Goal: Task Accomplishment & Management: Manage account settings

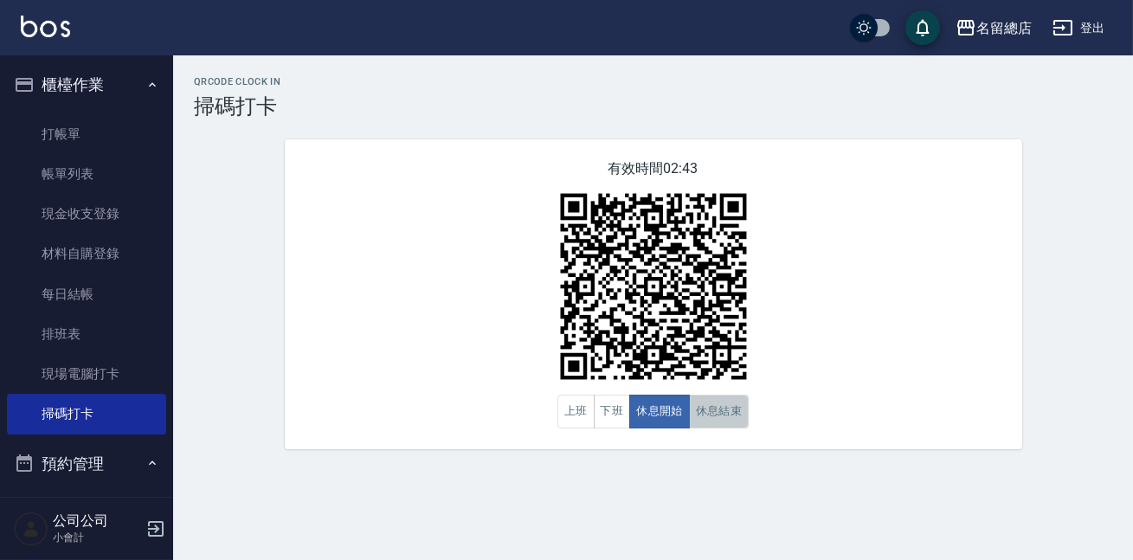
click at [737, 420] on button "休息結束" at bounding box center [719, 412] width 61 height 34
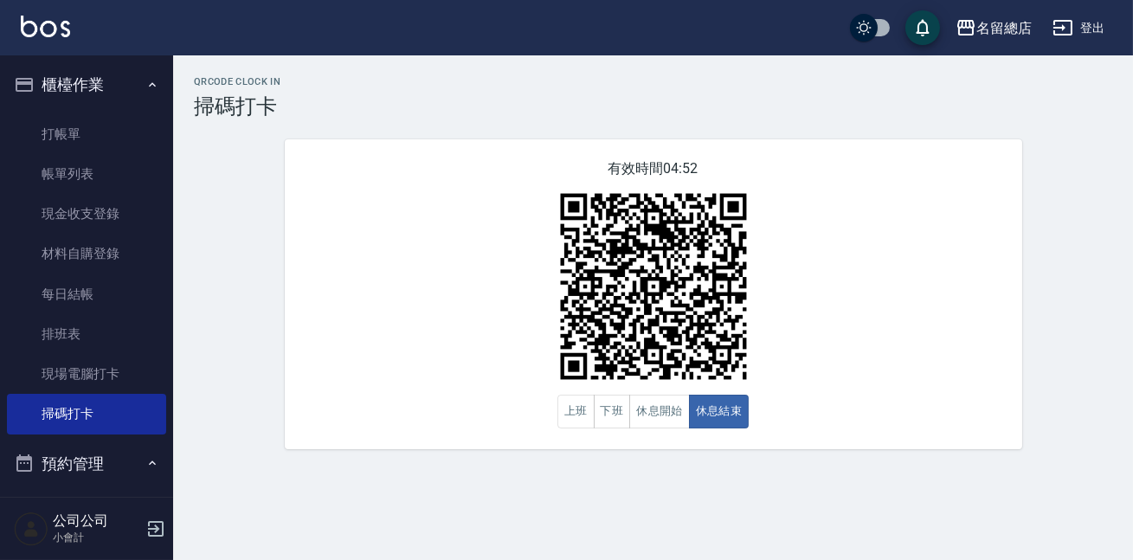
drag, startPoint x: 477, startPoint y: 331, endPoint x: 438, endPoint y: 344, distance: 40.8
click at [476, 337] on div "有效時間 04:52 上班 下班 休息開始 休息結束" at bounding box center [653, 294] width 737 height 310
click at [652, 419] on button "休息開始" at bounding box center [659, 412] width 61 height 34
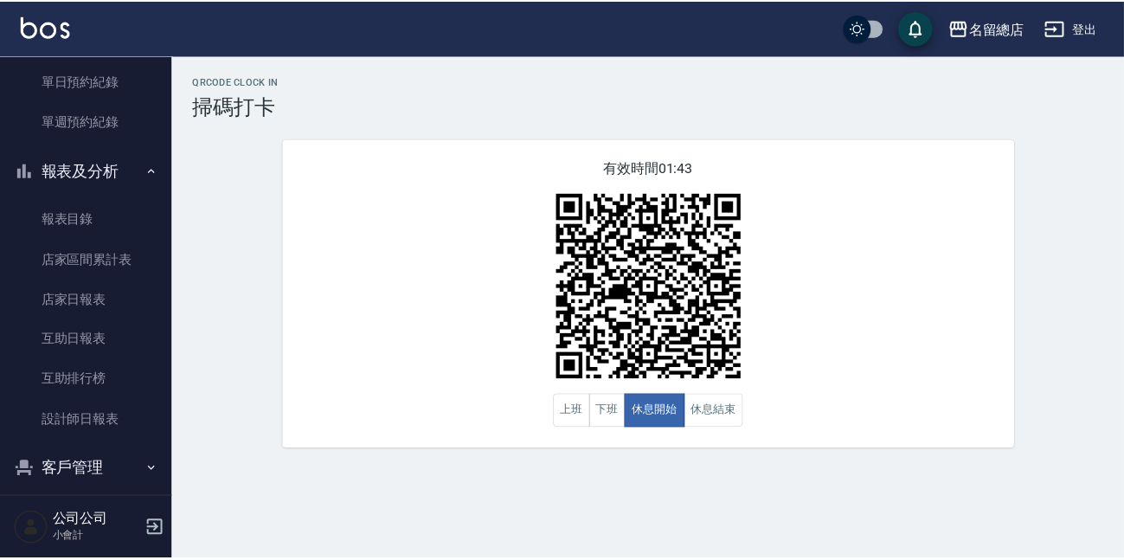
scroll to position [550, 0]
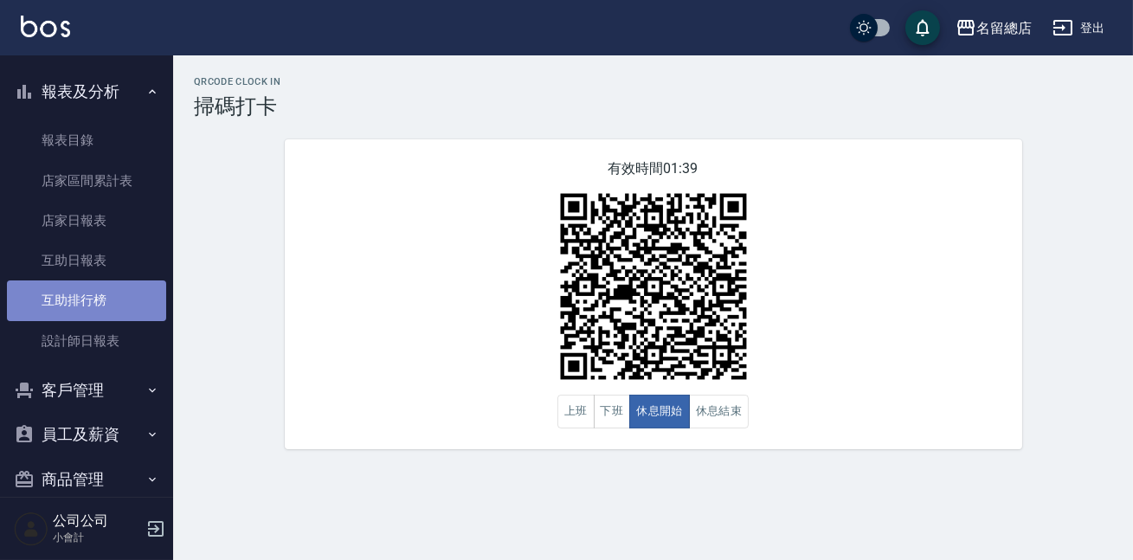
click at [136, 286] on link "互助排行榜" at bounding box center [86, 300] width 159 height 40
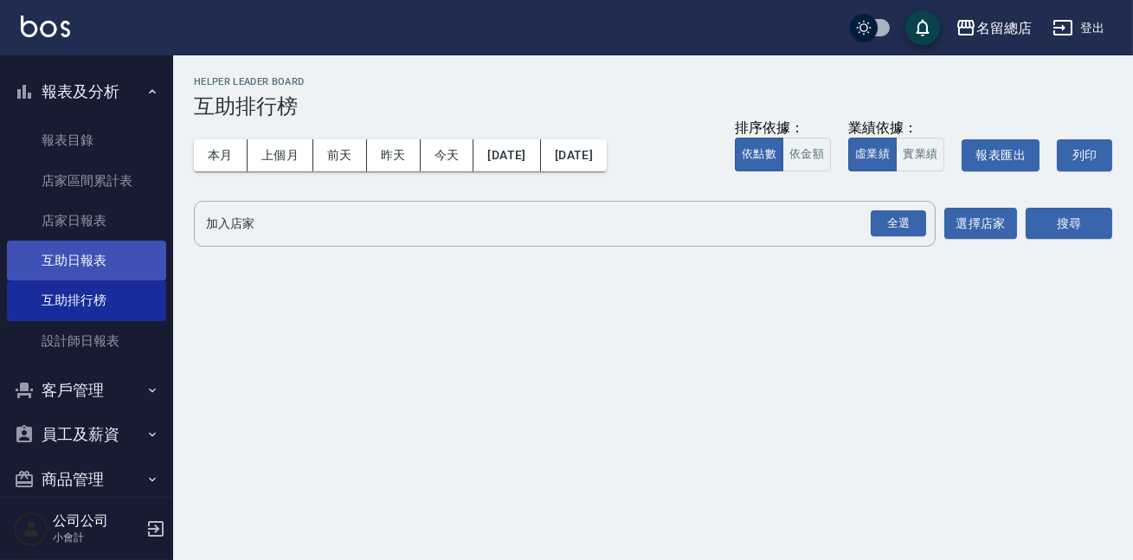
click at [126, 260] on link "互助日報表" at bounding box center [86, 261] width 159 height 40
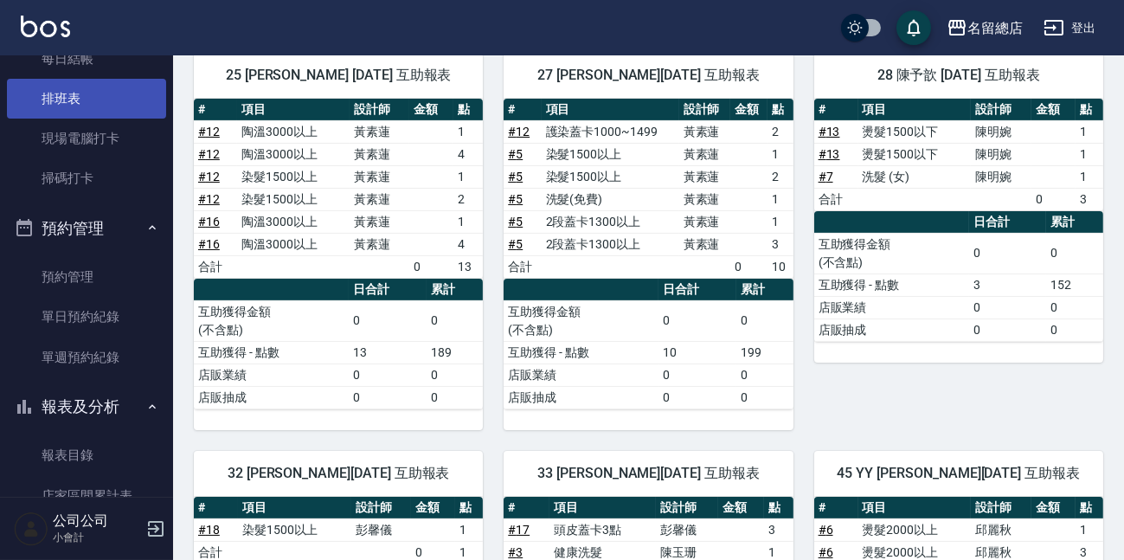
scroll to position [78, 0]
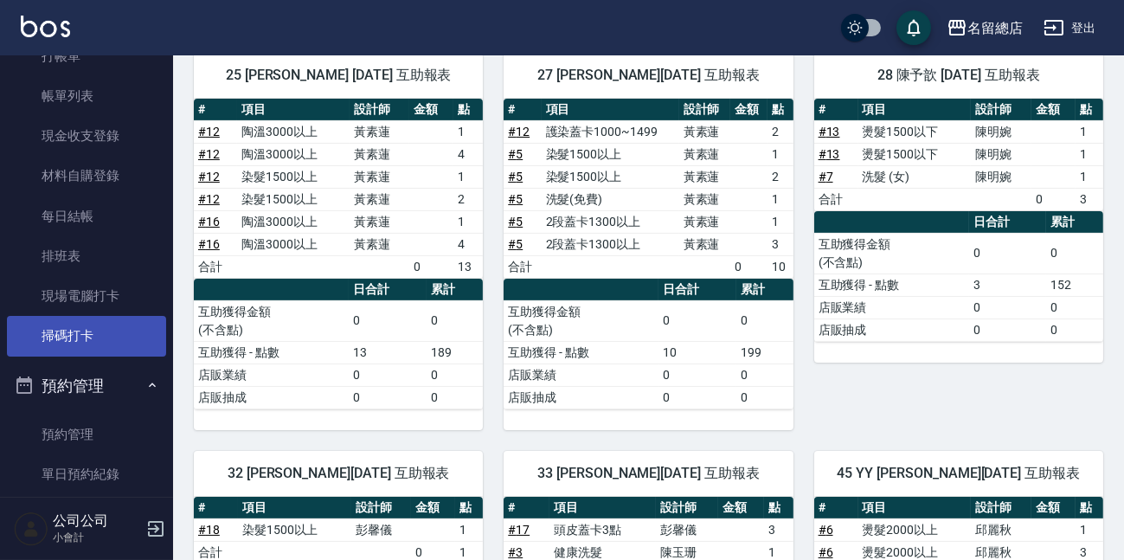
click at [84, 330] on link "掃碼打卡" at bounding box center [86, 336] width 159 height 40
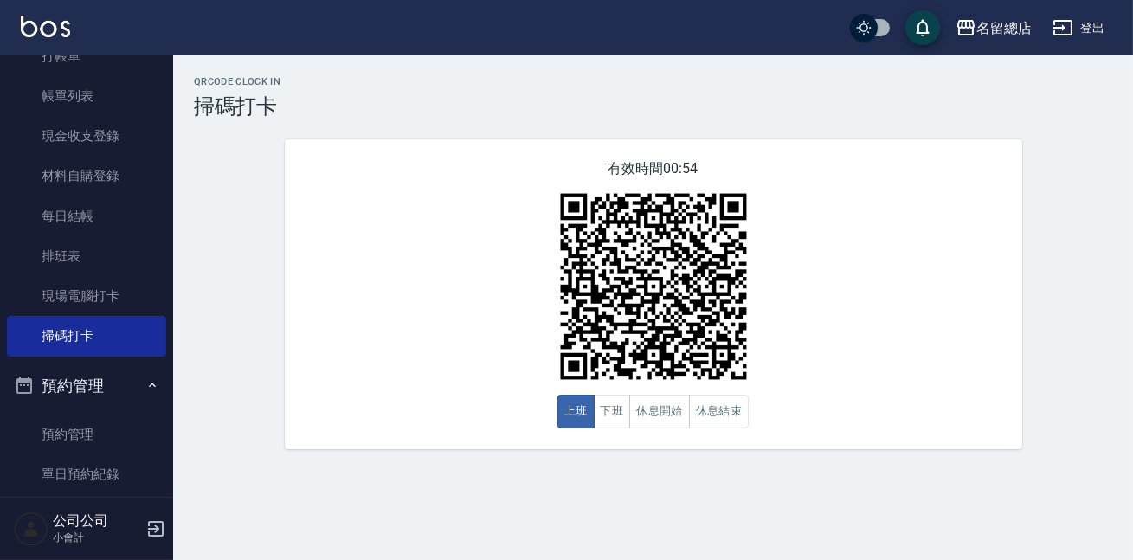
drag, startPoint x: 302, startPoint y: 89, endPoint x: 303, endPoint y: 100, distance: 10.4
click at [303, 100] on div "QRcode Clock In 掃碼打卡" at bounding box center [653, 97] width 918 height 42
click at [641, 401] on button "休息開始" at bounding box center [659, 412] width 61 height 34
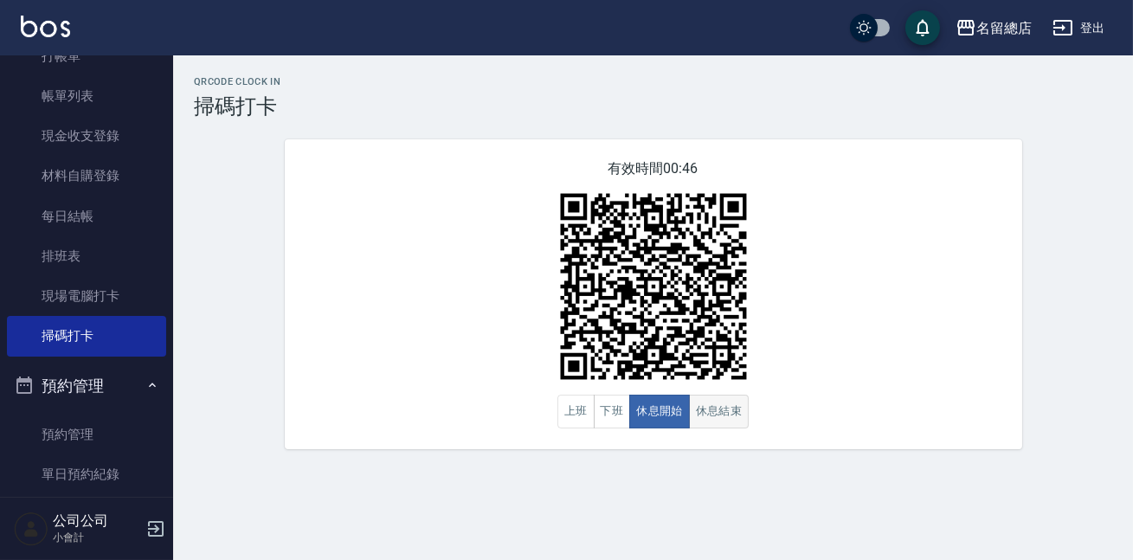
click at [729, 406] on button "休息結束" at bounding box center [719, 412] width 61 height 34
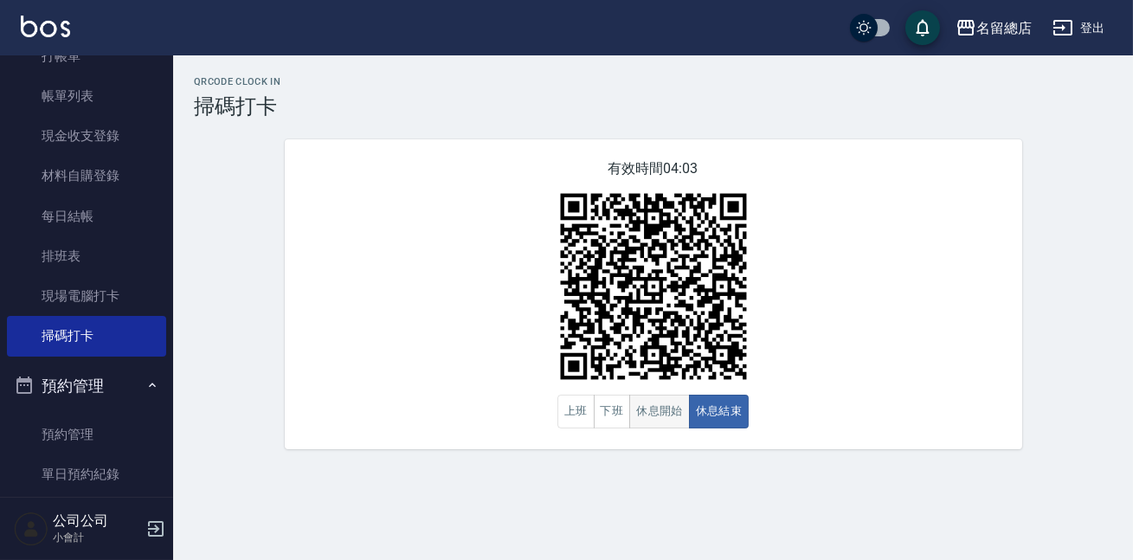
click at [652, 406] on button "休息開始" at bounding box center [659, 412] width 61 height 34
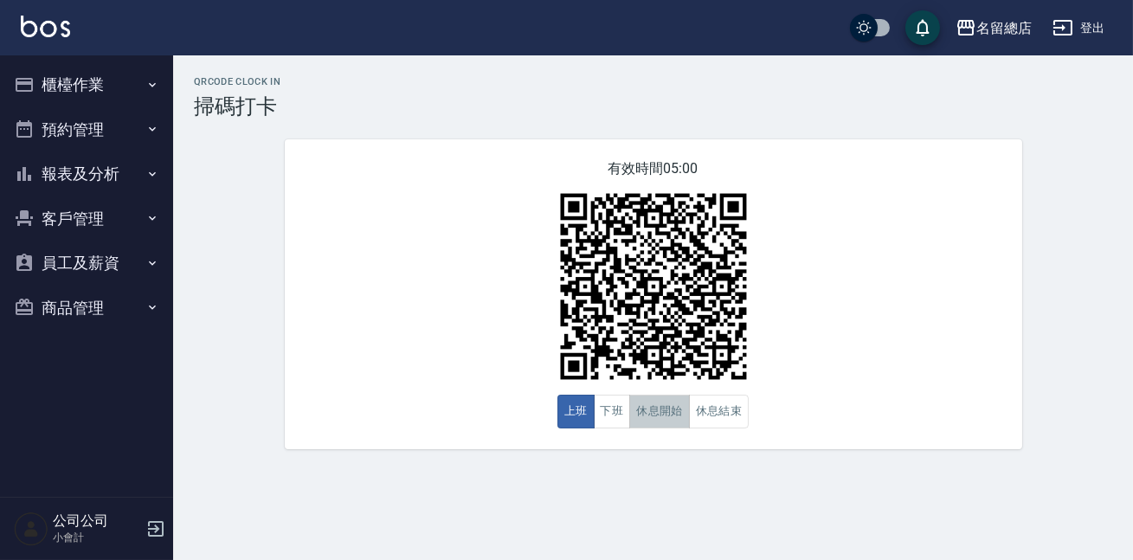
click at [658, 410] on button "休息開始" at bounding box center [659, 412] width 61 height 34
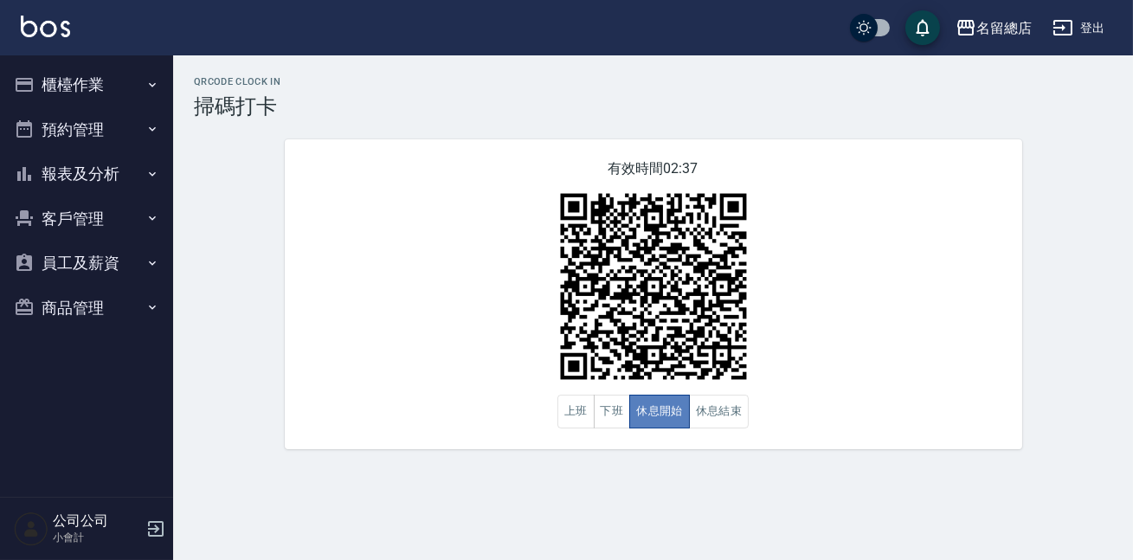
click at [680, 408] on button "休息開始" at bounding box center [659, 412] width 61 height 34
drag, startPoint x: 680, startPoint y: 408, endPoint x: 746, endPoint y: 459, distance: 82.7
drag, startPoint x: 746, startPoint y: 459, endPoint x: 811, endPoint y: 525, distance: 93.0
drag, startPoint x: 811, startPoint y: 525, endPoint x: 729, endPoint y: 419, distance: 134.0
drag, startPoint x: 729, startPoint y: 419, endPoint x: 644, endPoint y: 532, distance: 142.1
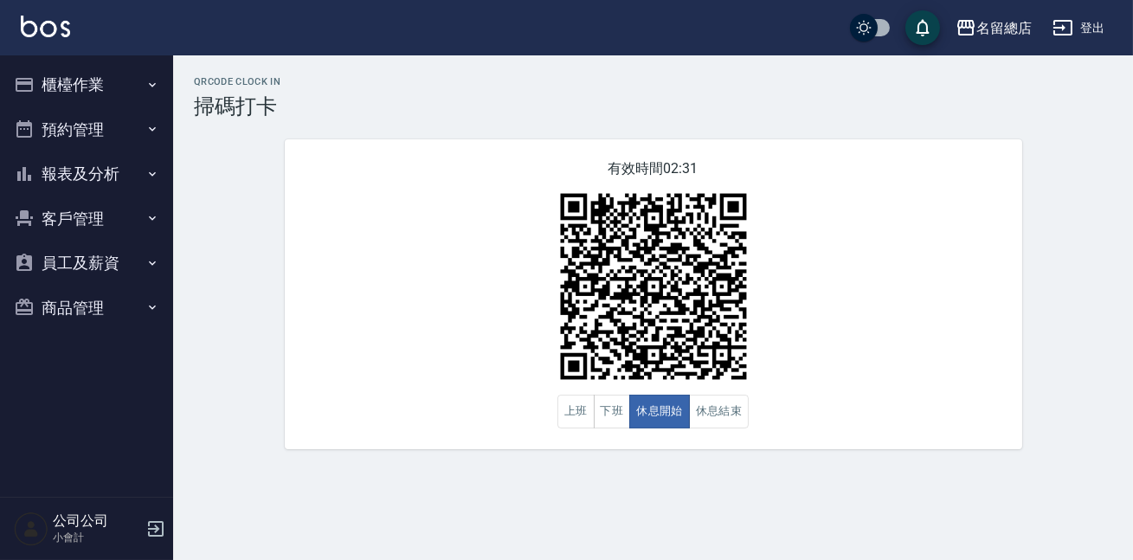
drag, startPoint x: 644, startPoint y: 532, endPoint x: 931, endPoint y: 374, distance: 328.1
drag, startPoint x: 693, startPoint y: 402, endPoint x: 729, endPoint y: 428, distance: 44.7
click at [729, 428] on button "休息結束" at bounding box center [719, 412] width 61 height 34
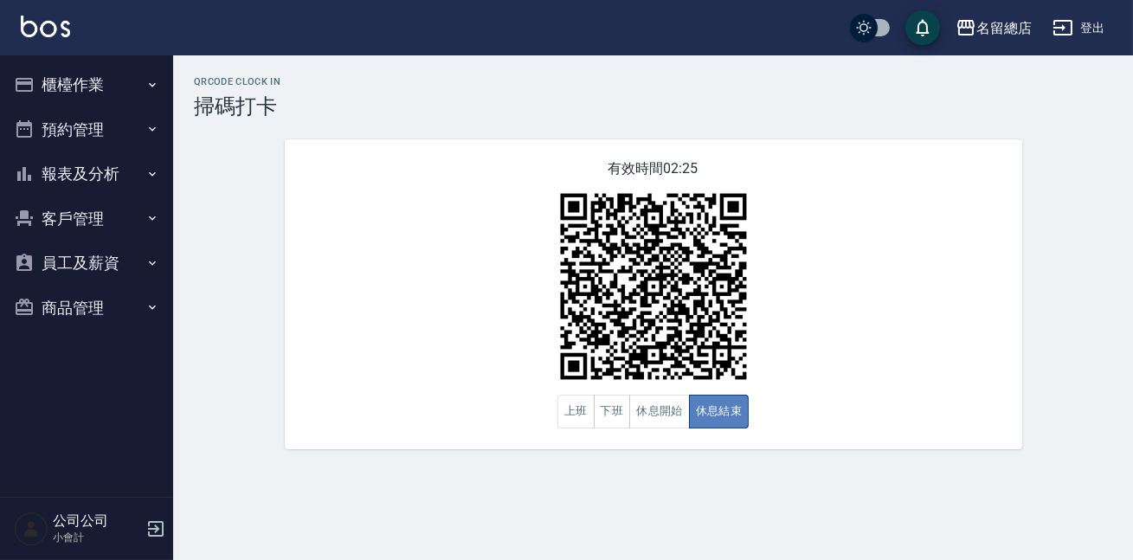
click at [700, 422] on button "休息結束" at bounding box center [719, 412] width 61 height 34
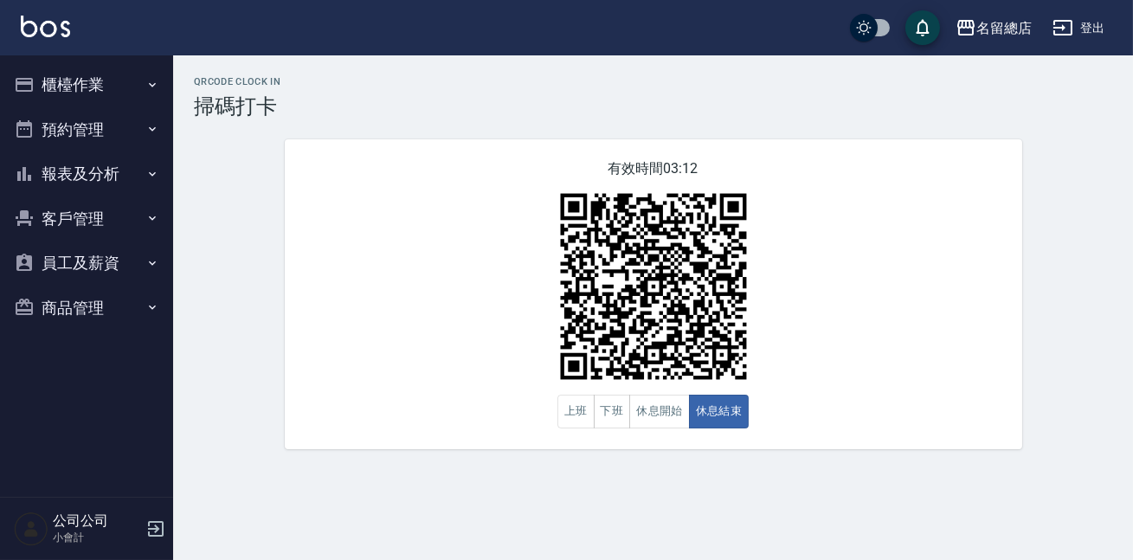
drag, startPoint x: 775, startPoint y: 408, endPoint x: 734, endPoint y: 371, distance: 55.2
click at [774, 405] on div "有效時間 03:12 上班 下班 休息開始 休息結束" at bounding box center [653, 294] width 737 height 310
click at [653, 421] on button "休息開始" at bounding box center [659, 412] width 61 height 34
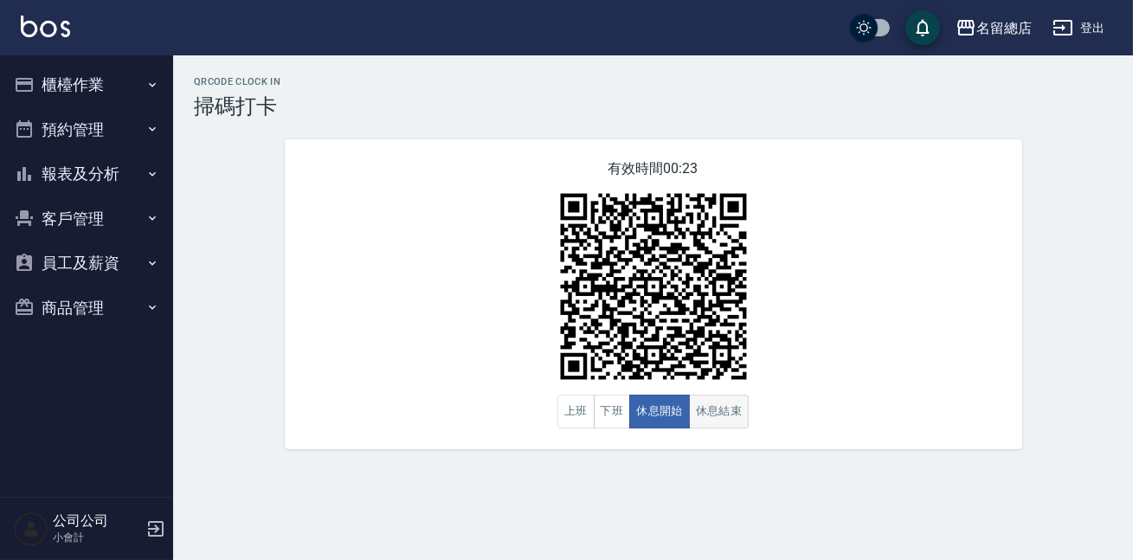
click at [700, 408] on button "休息結束" at bounding box center [719, 412] width 61 height 34
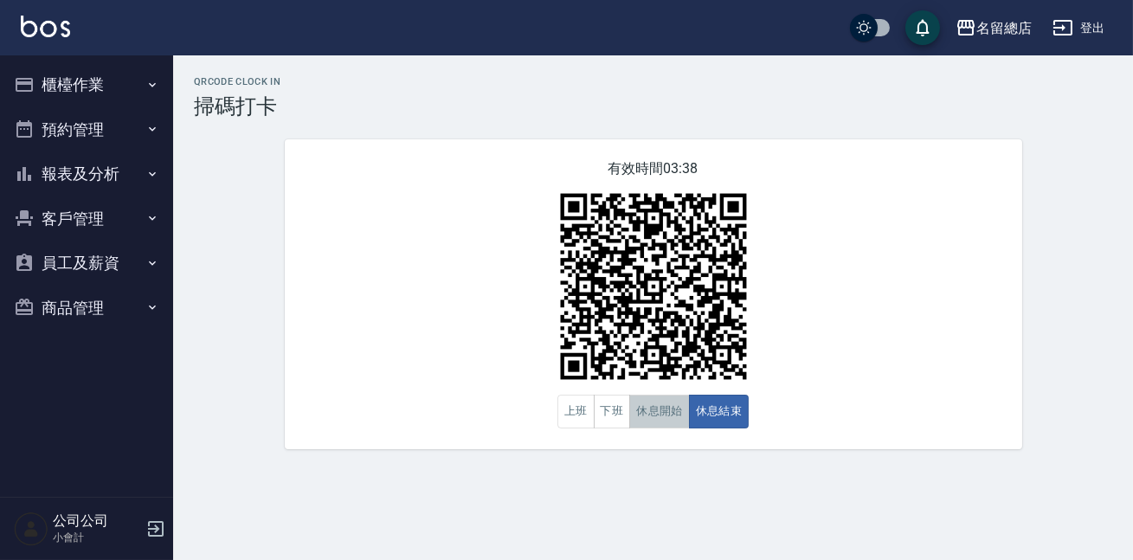
click at [649, 411] on button "休息開始" at bounding box center [659, 412] width 61 height 34
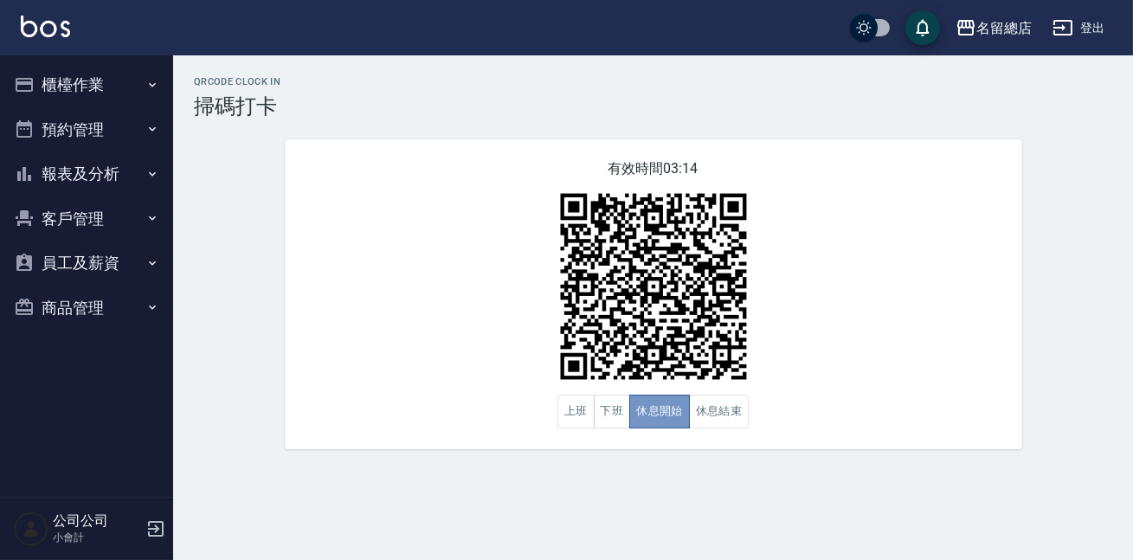
drag, startPoint x: 649, startPoint y: 411, endPoint x: 701, endPoint y: 463, distance: 73.4
click at [700, 463] on div "QRcode Clock In 掃碼打卡 有效時間 03:14 上班 下班 休息開始 休息結束" at bounding box center [653, 262] width 960 height 415
click at [710, 429] on div "有效時間 03:13 上班 下班 休息開始 休息結束" at bounding box center [653, 294] width 737 height 310
click at [708, 414] on button "休息結束" at bounding box center [719, 412] width 61 height 34
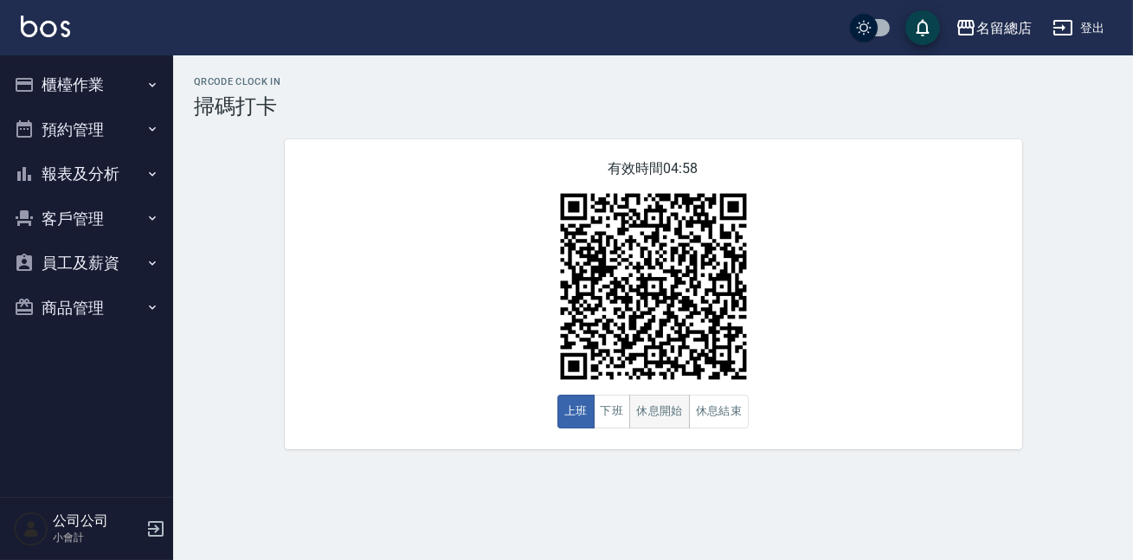
click at [670, 404] on button "休息開始" at bounding box center [659, 412] width 61 height 34
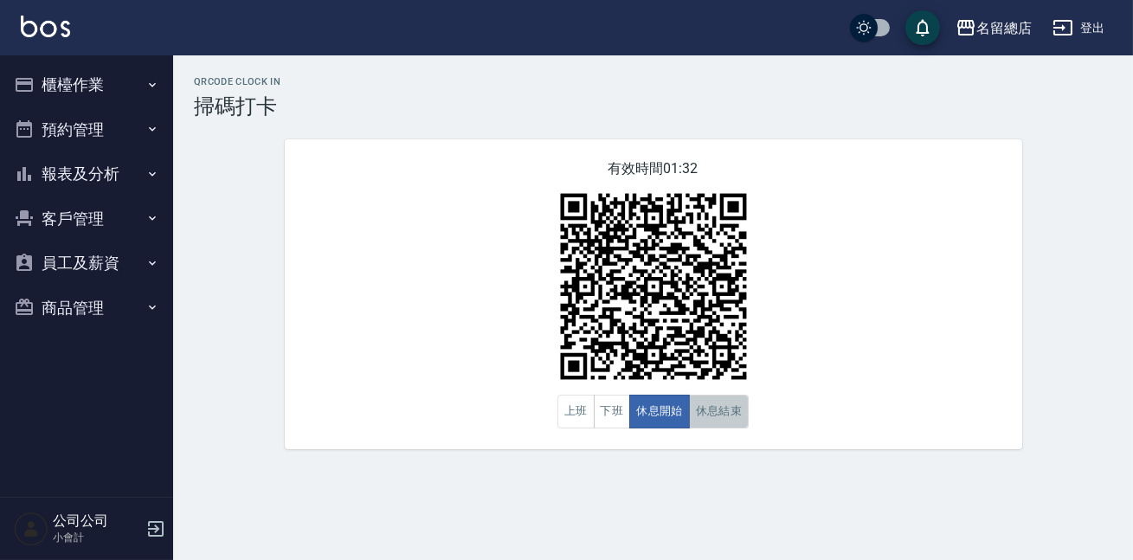
click at [701, 402] on button "休息結束" at bounding box center [719, 412] width 61 height 34
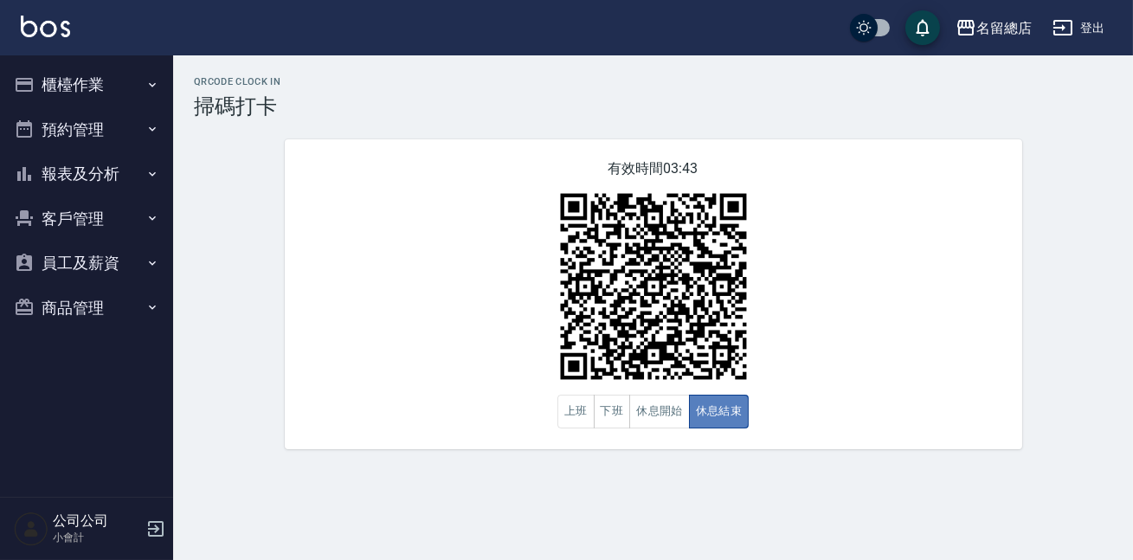
click at [701, 402] on button "休息結束" at bounding box center [719, 412] width 61 height 34
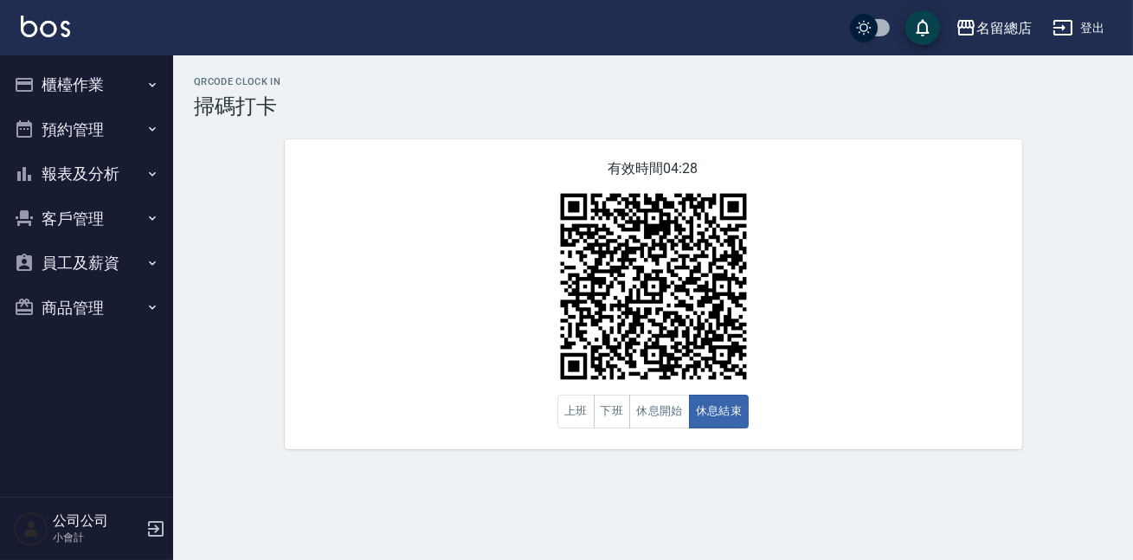
click at [951, 312] on div "有效時間 04:28 上班 下班 休息開始 休息結束" at bounding box center [653, 294] width 737 height 310
click at [621, 408] on button "下班" at bounding box center [612, 412] width 37 height 34
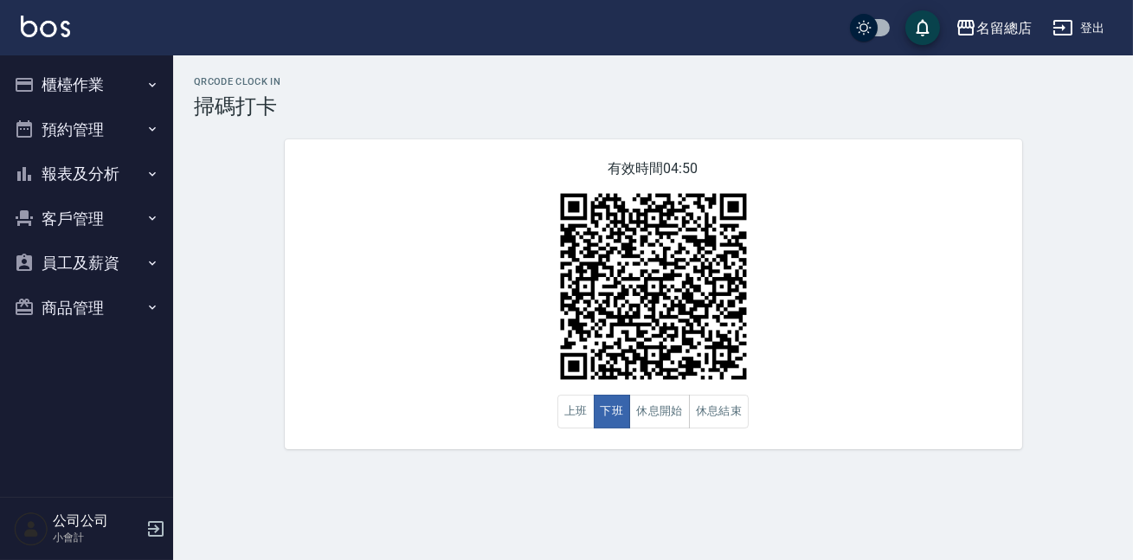
click at [132, 87] on button "櫃檯作業" at bounding box center [86, 84] width 159 height 45
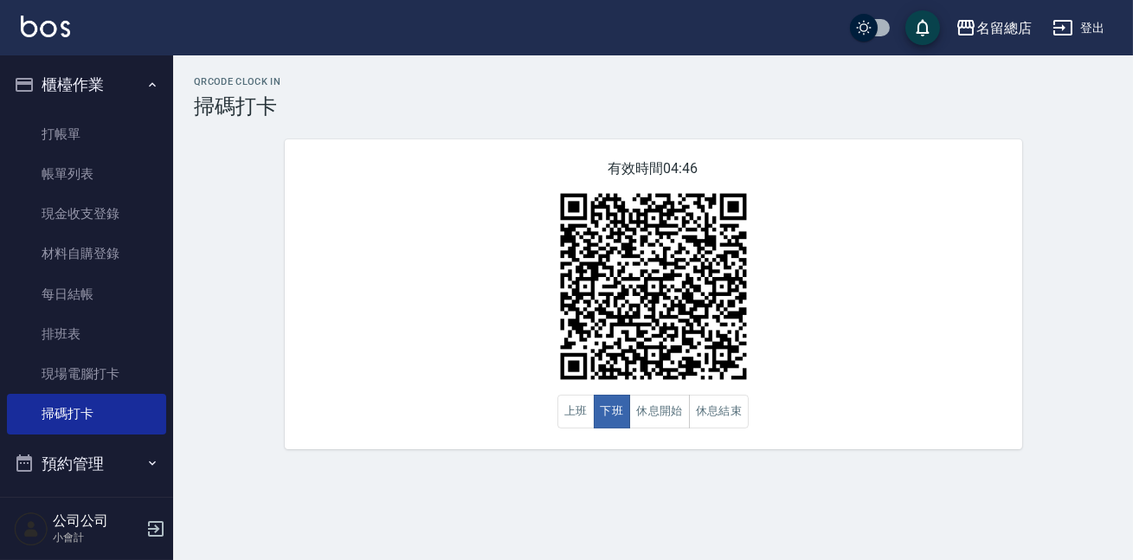
scroll to position [157, 0]
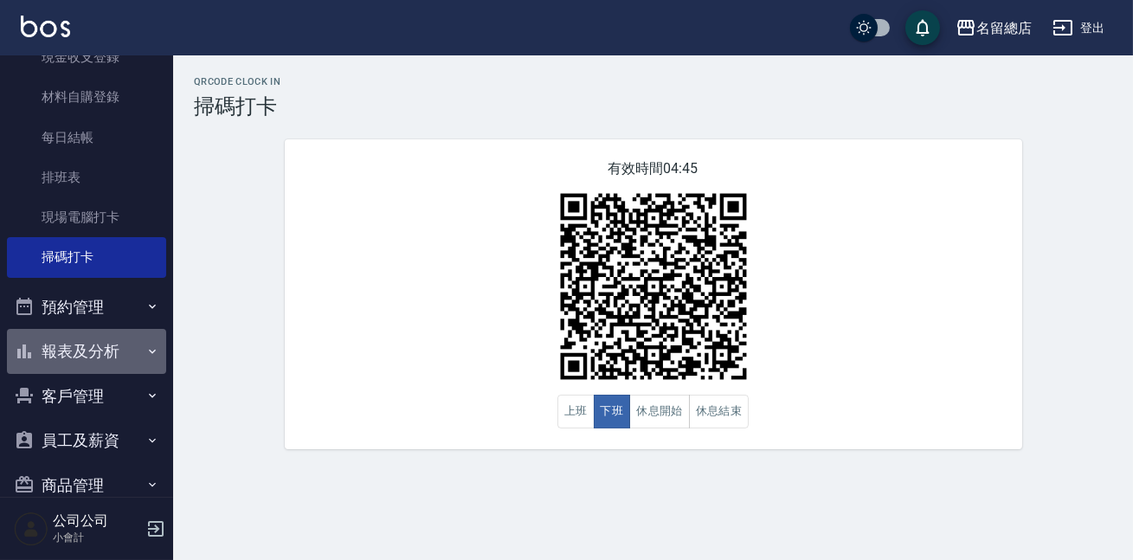
click at [104, 353] on button "報表及分析" at bounding box center [86, 351] width 159 height 45
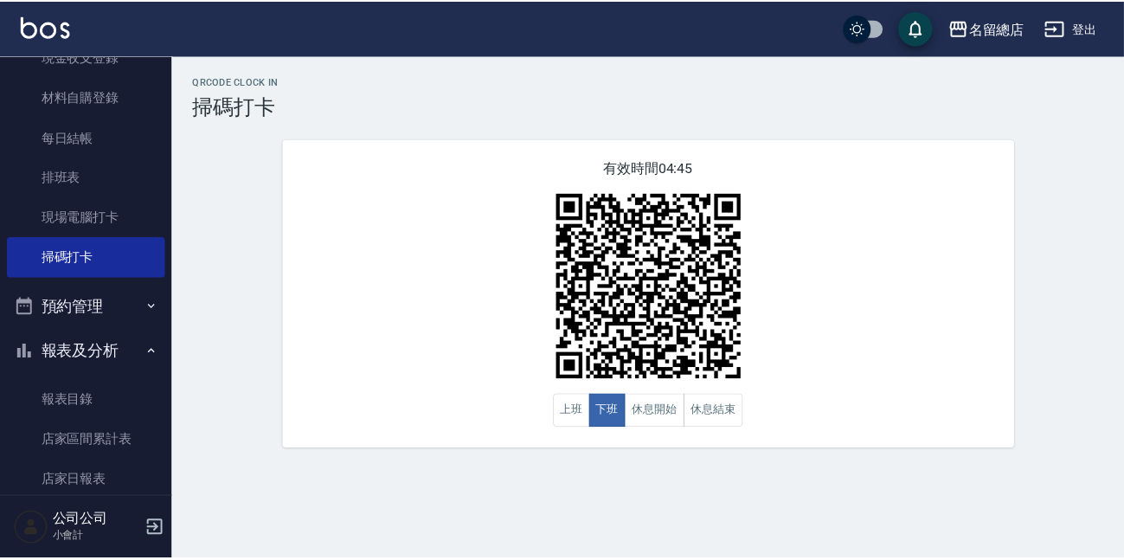
scroll to position [314, 0]
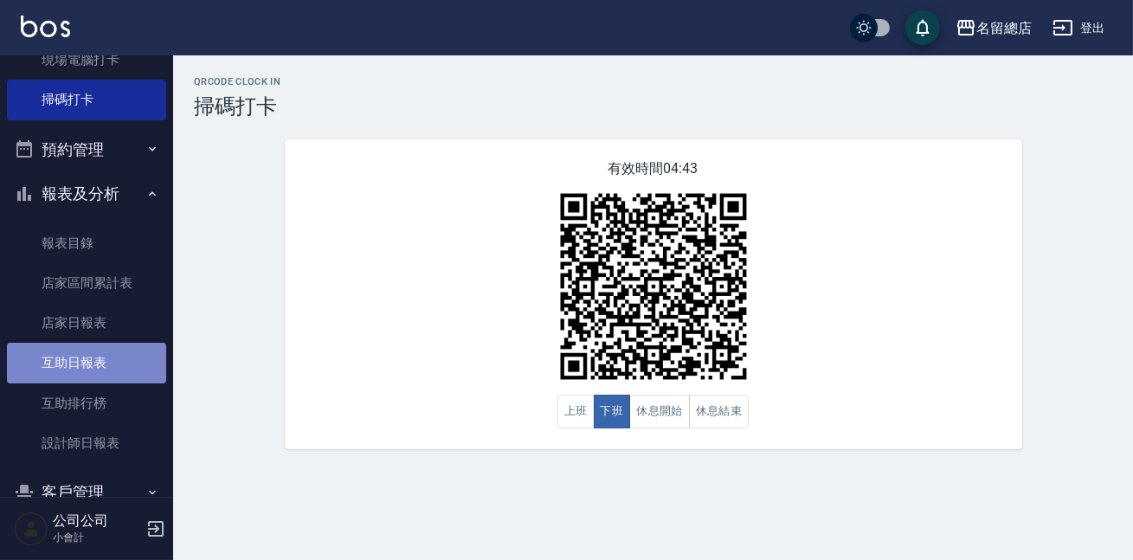
click at [93, 356] on link "互助日報表" at bounding box center [86, 363] width 159 height 40
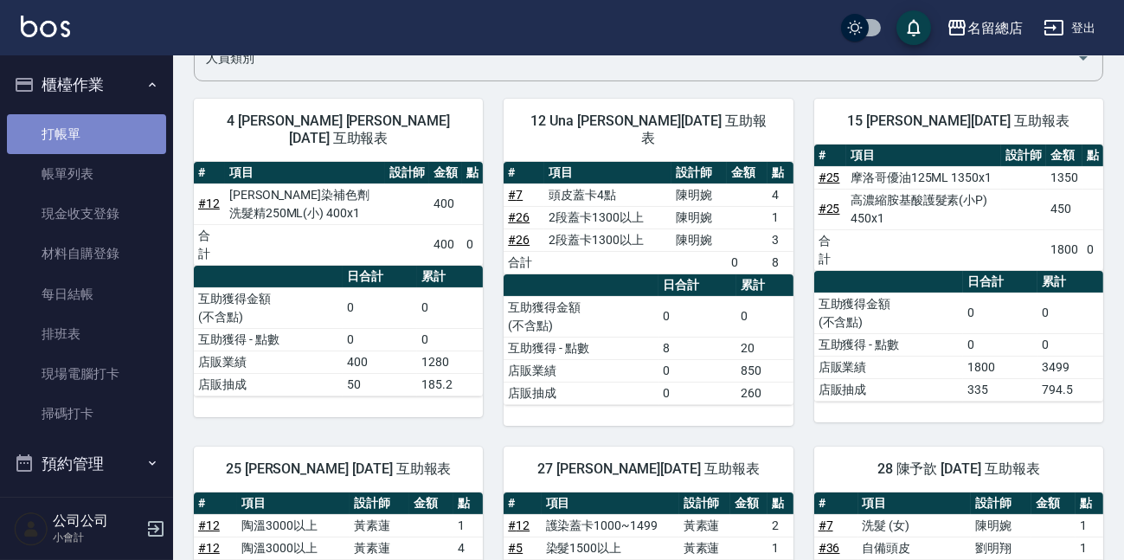
click at [109, 128] on link "打帳單" at bounding box center [86, 134] width 159 height 40
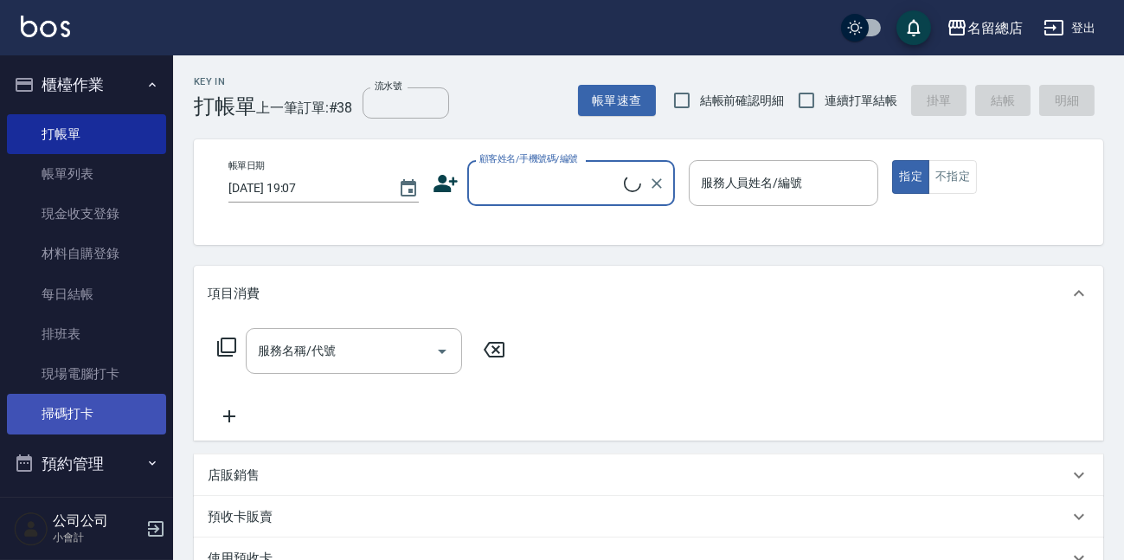
click at [51, 413] on link "掃碼打卡" at bounding box center [86, 414] width 159 height 40
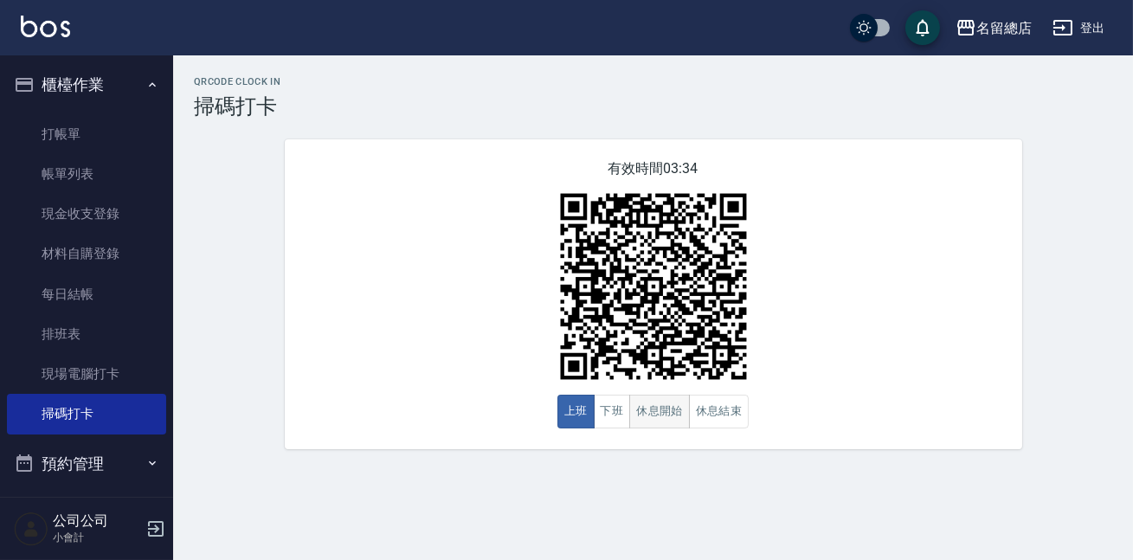
click at [660, 420] on button "休息開始" at bounding box center [659, 412] width 61 height 34
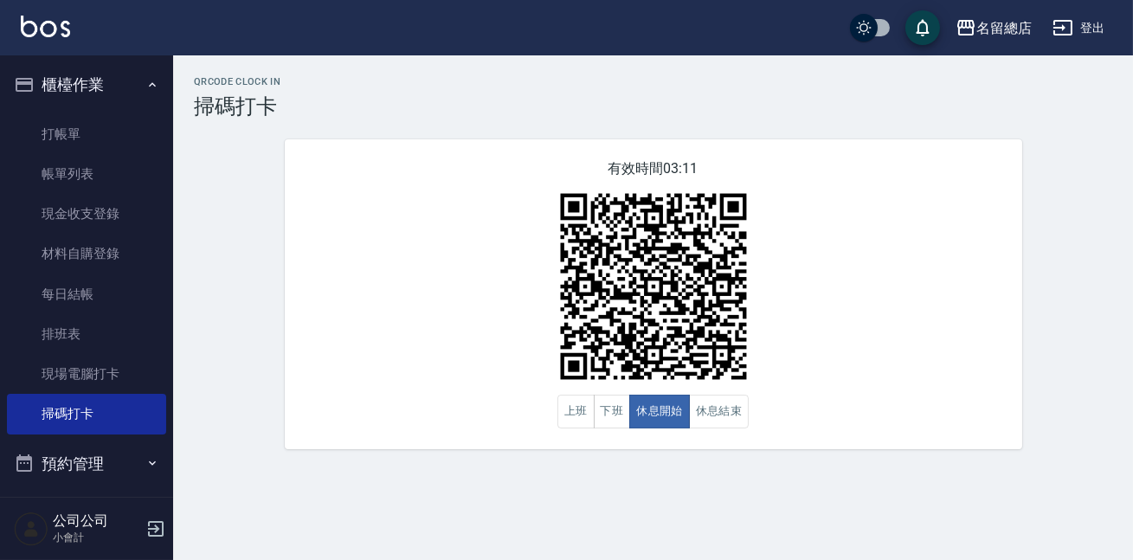
drag, startPoint x: 663, startPoint y: 410, endPoint x: 681, endPoint y: 525, distance: 116.5
click at [681, 525] on div "QRcode Clock In 掃碼打卡 有效時間 03:11 上班 下班 休息開始 休息結束" at bounding box center [566, 280] width 1133 height 560
click at [715, 403] on button "休息結束" at bounding box center [719, 412] width 61 height 34
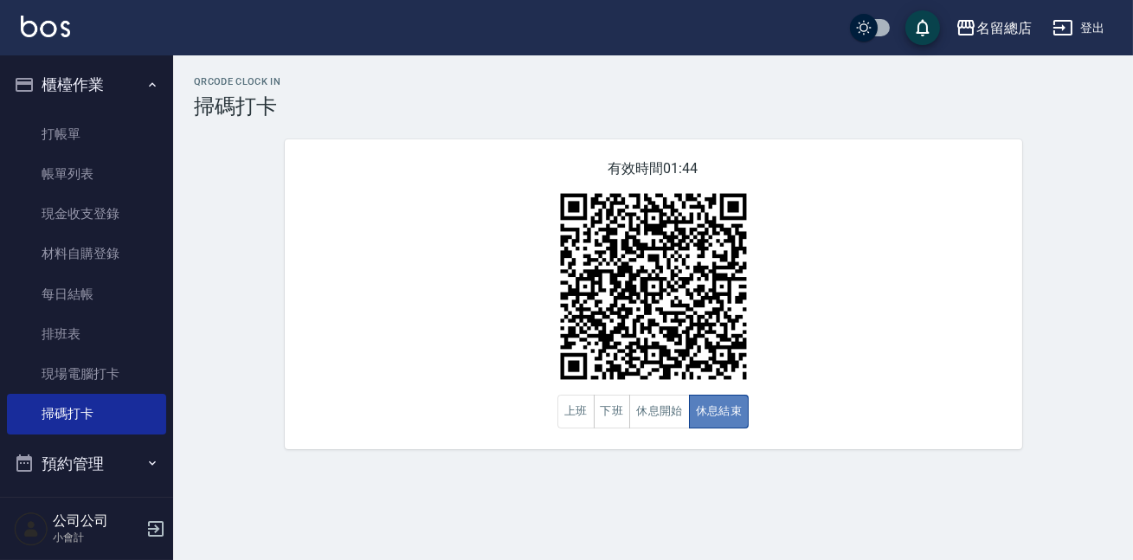
click at [715, 402] on button "休息結束" at bounding box center [719, 412] width 61 height 34
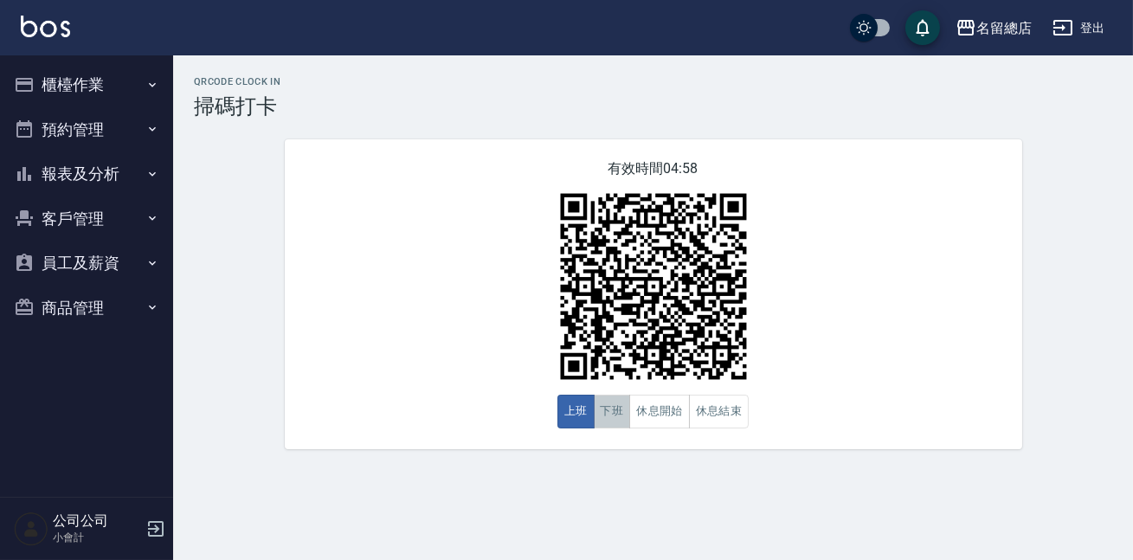
click at [617, 410] on button "下班" at bounding box center [612, 412] width 37 height 34
